Goal: Information Seeking & Learning: Learn about a topic

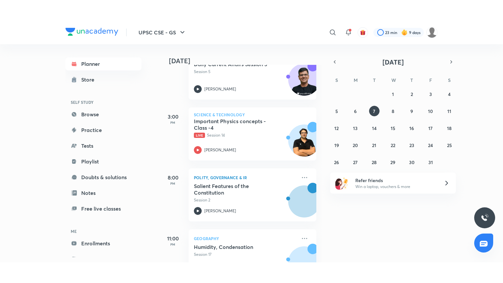
scroll to position [390, 0]
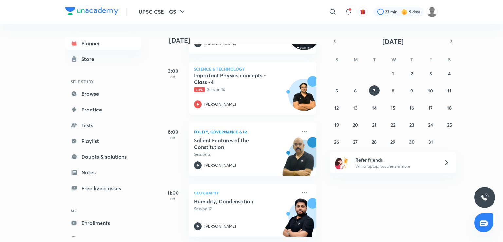
click at [236, 91] on div "Important Physics concepts - Class -4 Live Session 14 Saurabh Pandey" at bounding box center [245, 90] width 103 height 36
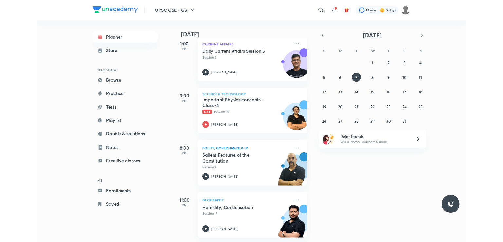
scroll to position [349, 0]
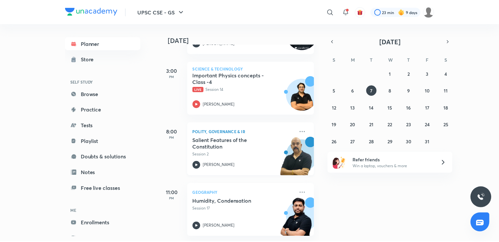
scroll to position [390, 0]
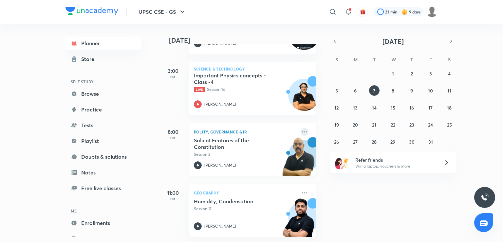
click at [300, 128] on icon at bounding box center [304, 132] width 8 height 8
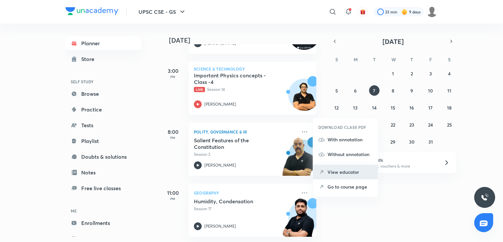
click at [353, 170] on p "View educator" at bounding box center [349, 171] width 45 height 7
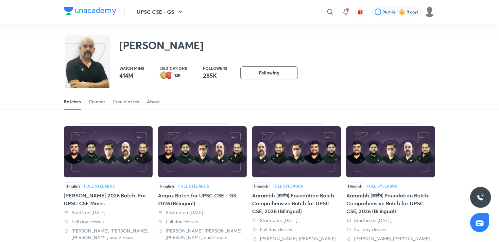
click at [179, 78] on p "12K" at bounding box center [178, 75] width 6 height 5
click at [169, 72] on img at bounding box center [170, 75] width 8 height 8
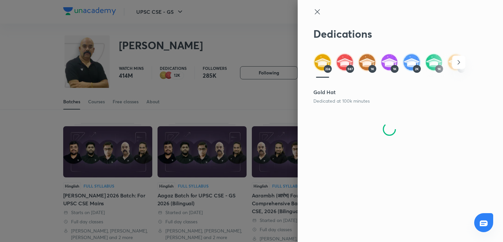
click at [316, 11] on icon at bounding box center [316, 11] width 5 height 5
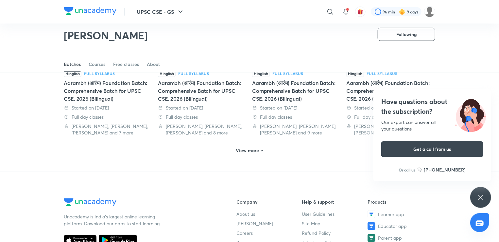
scroll to position [421, 0]
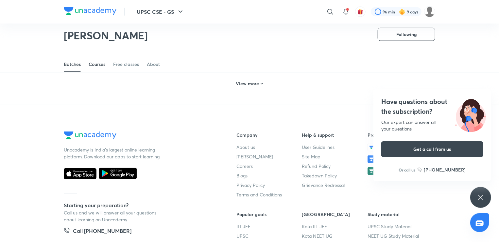
click at [105, 63] on div "Courses" at bounding box center [97, 64] width 17 height 7
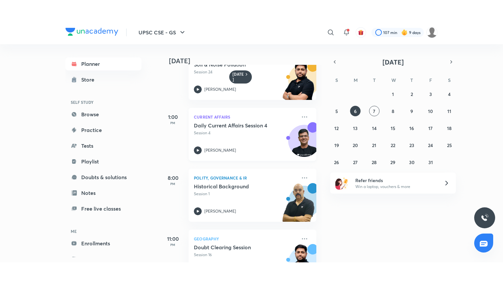
scroll to position [178, 0]
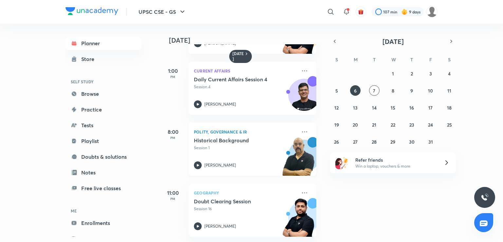
click at [238, 137] on h5 "Historical Background" at bounding box center [234, 140] width 81 height 7
click at [211, 150] on div "Historical Background Session 1 Dr Sidharth Arora" at bounding box center [245, 153] width 103 height 32
click at [373, 93] on abbr "7" at bounding box center [374, 90] width 2 height 6
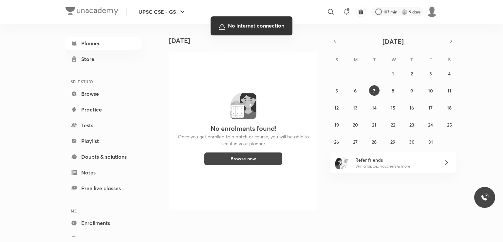
click at [160, 142] on div at bounding box center [251, 121] width 503 height 242
click at [279, 181] on div at bounding box center [251, 121] width 503 height 242
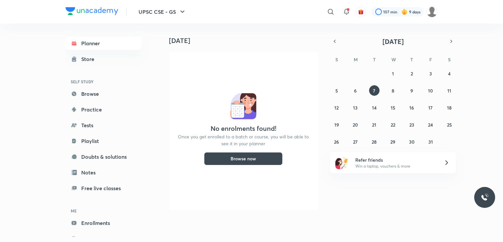
click at [300, 44] on h4 "[DATE]" at bounding box center [246, 41] width 154 height 8
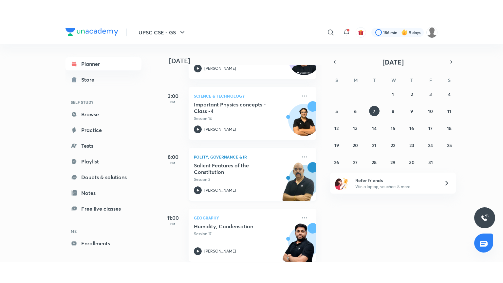
scroll to position [390, 0]
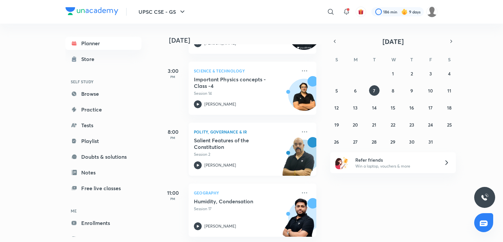
click at [250, 145] on div "Salient Features of the Constitution Session 2" at bounding box center [245, 147] width 103 height 20
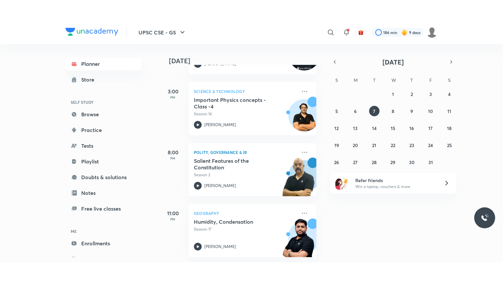
scroll to position [349, 0]
